Goal: Transaction & Acquisition: Purchase product/service

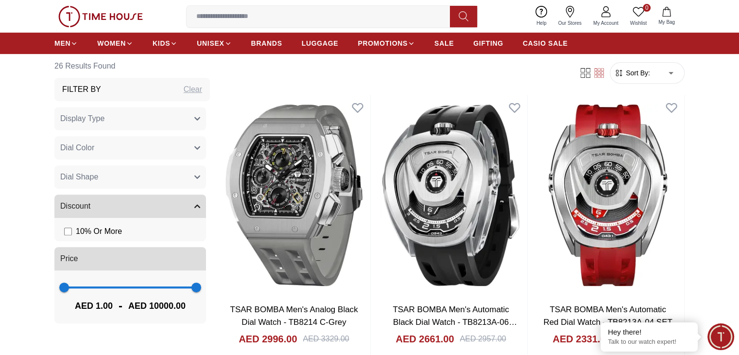
scroll to position [389, 0]
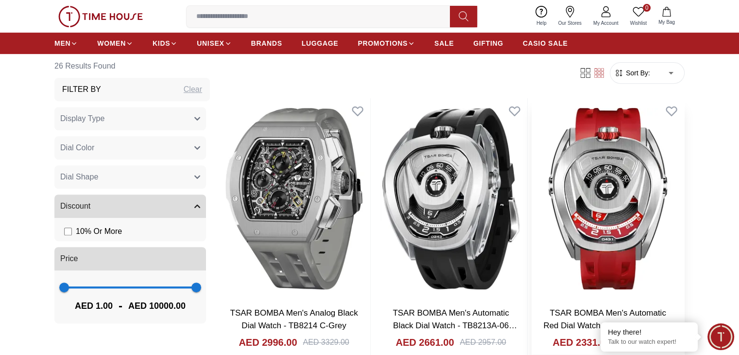
click at [543, 308] on link "TSAR BOMBA Men's Automatic Red Dial Watch - TB8213A-04 SET" at bounding box center [607, 319] width 129 height 22
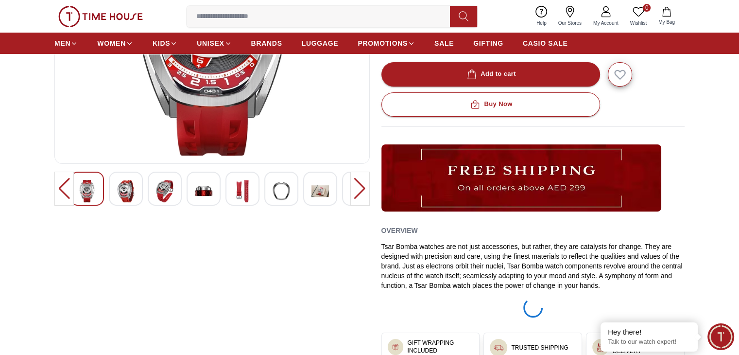
scroll to position [194, 0]
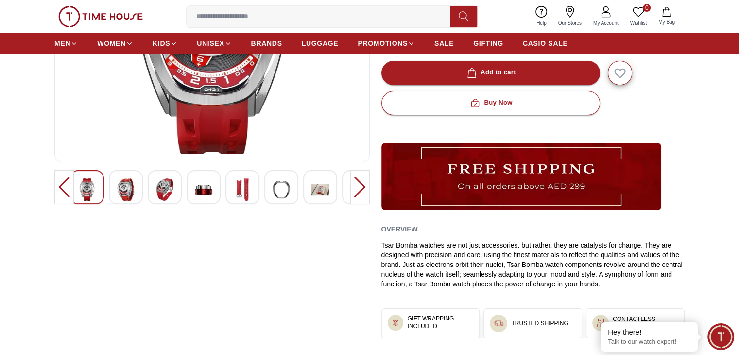
click at [132, 193] on img at bounding box center [125, 189] width 17 height 22
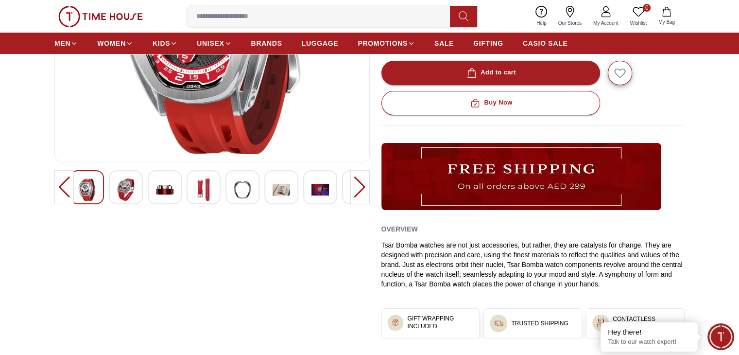
click at [128, 192] on img at bounding box center [125, 189] width 17 height 22
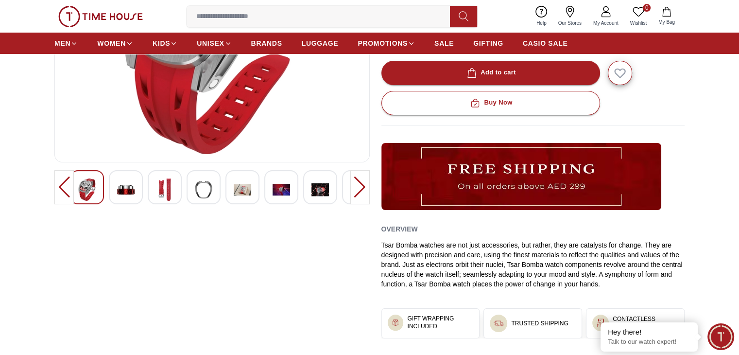
click at [125, 192] on img at bounding box center [125, 189] width 17 height 22
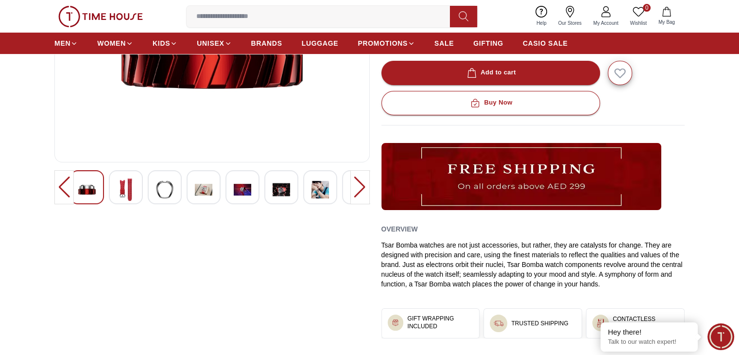
click at [135, 191] on div at bounding box center [126, 187] width 34 height 34
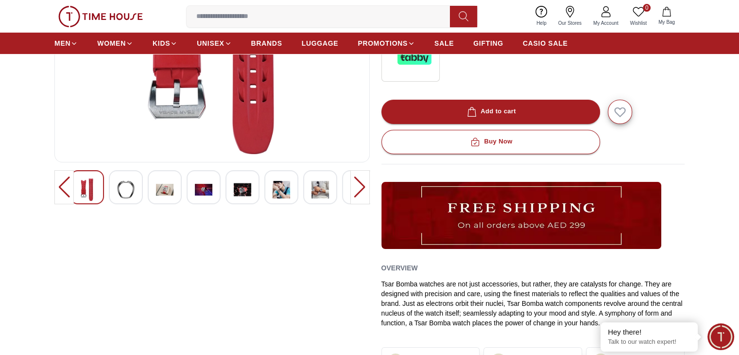
click at [197, 191] on img at bounding box center [203, 189] width 17 height 22
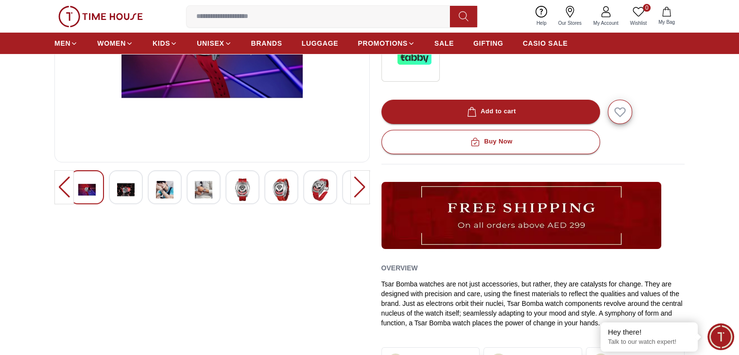
click at [124, 189] on img at bounding box center [125, 189] width 17 height 22
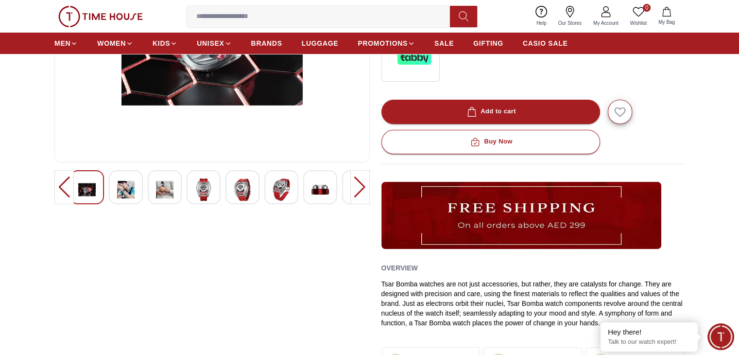
click at [120, 190] on img at bounding box center [125, 189] width 17 height 22
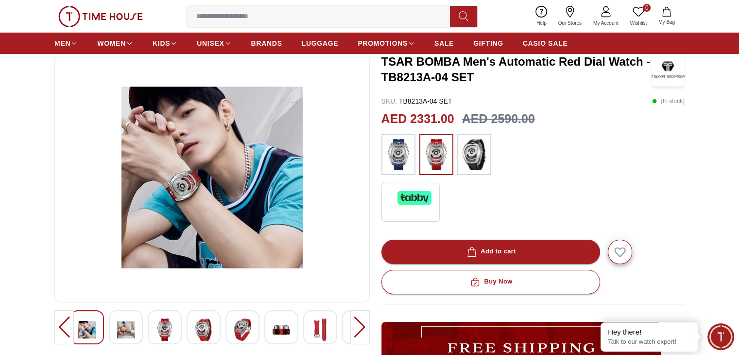
scroll to position [49, 0]
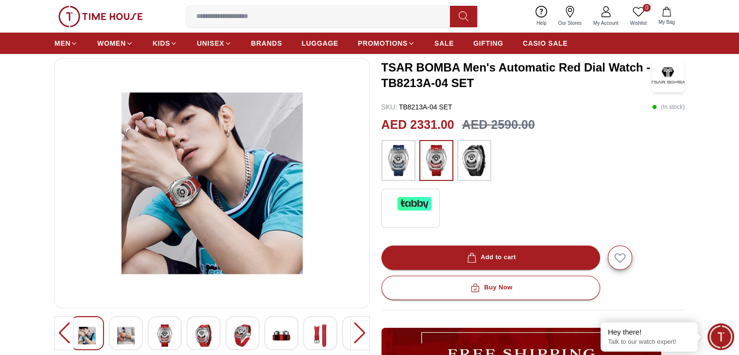
click at [355, 333] on div at bounding box center [359, 333] width 19 height 34
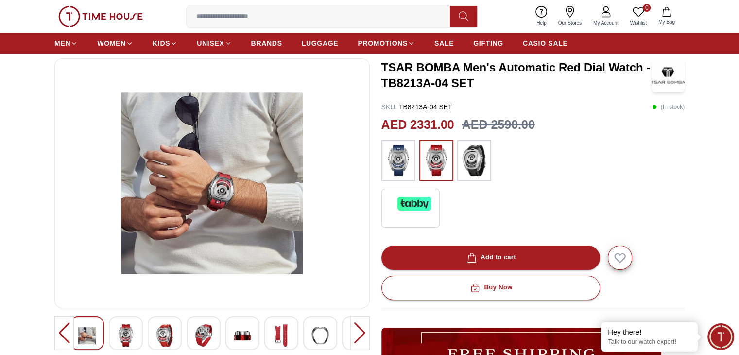
click at [355, 333] on div at bounding box center [359, 333] width 19 height 34
